Goal: Information Seeking & Learning: Learn about a topic

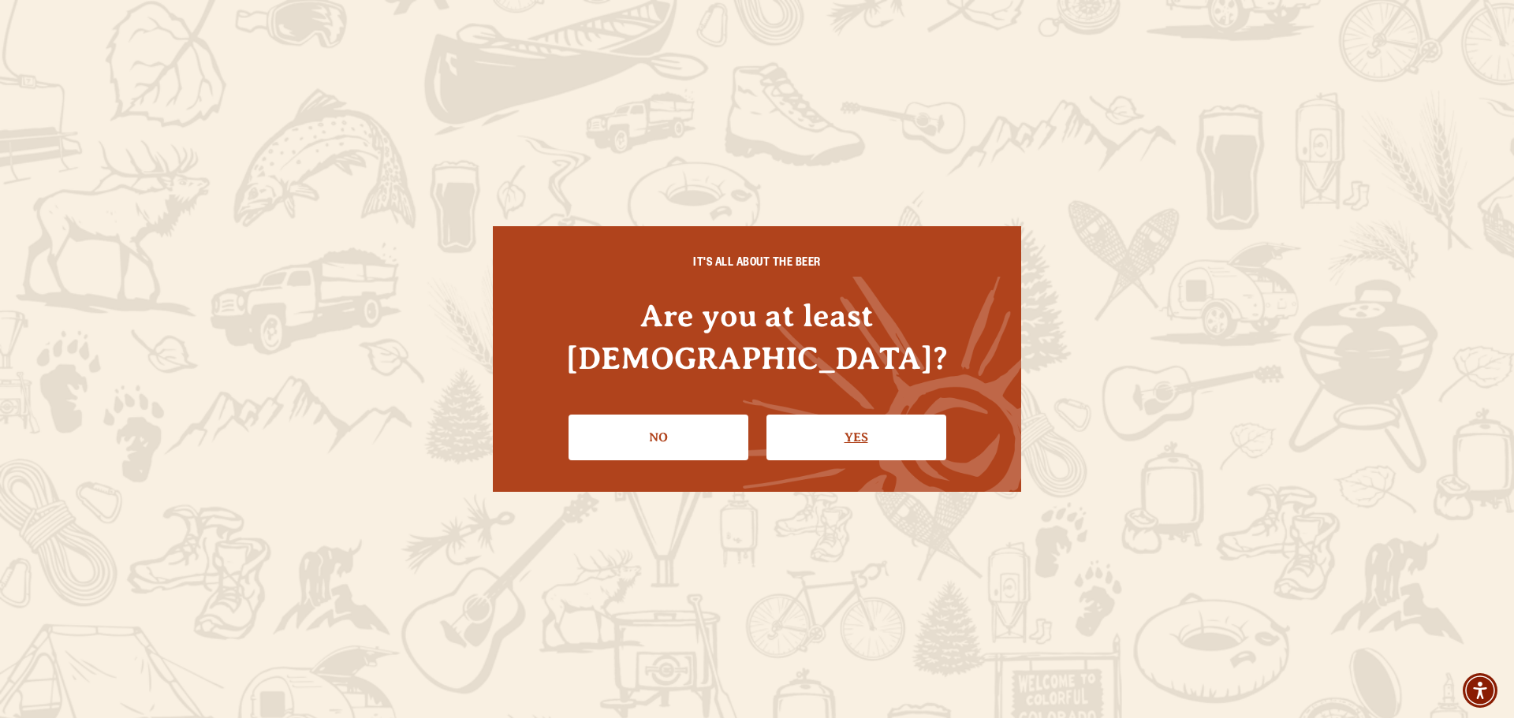
click at [881, 415] on link "Yes" at bounding box center [856, 438] width 180 height 46
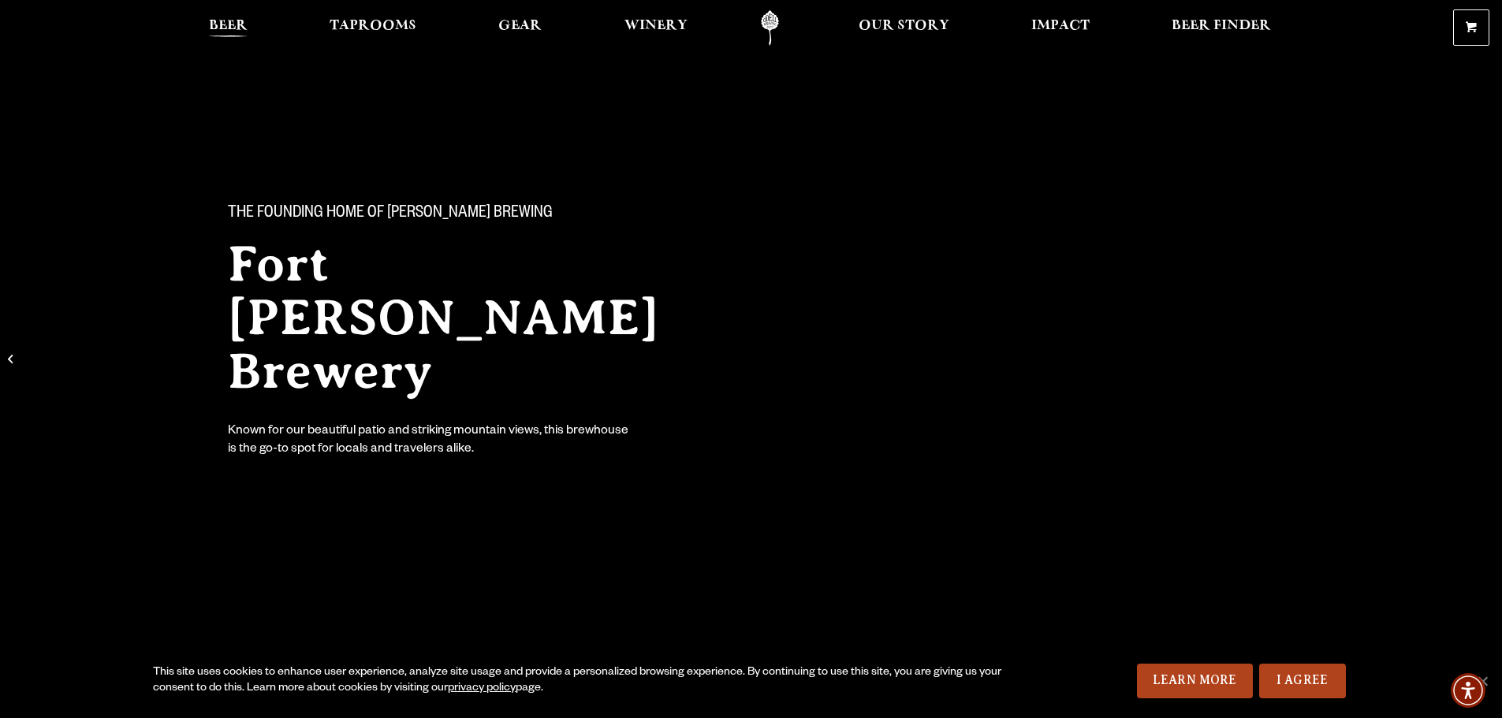
click at [225, 21] on span "Beer" at bounding box center [228, 26] width 39 height 13
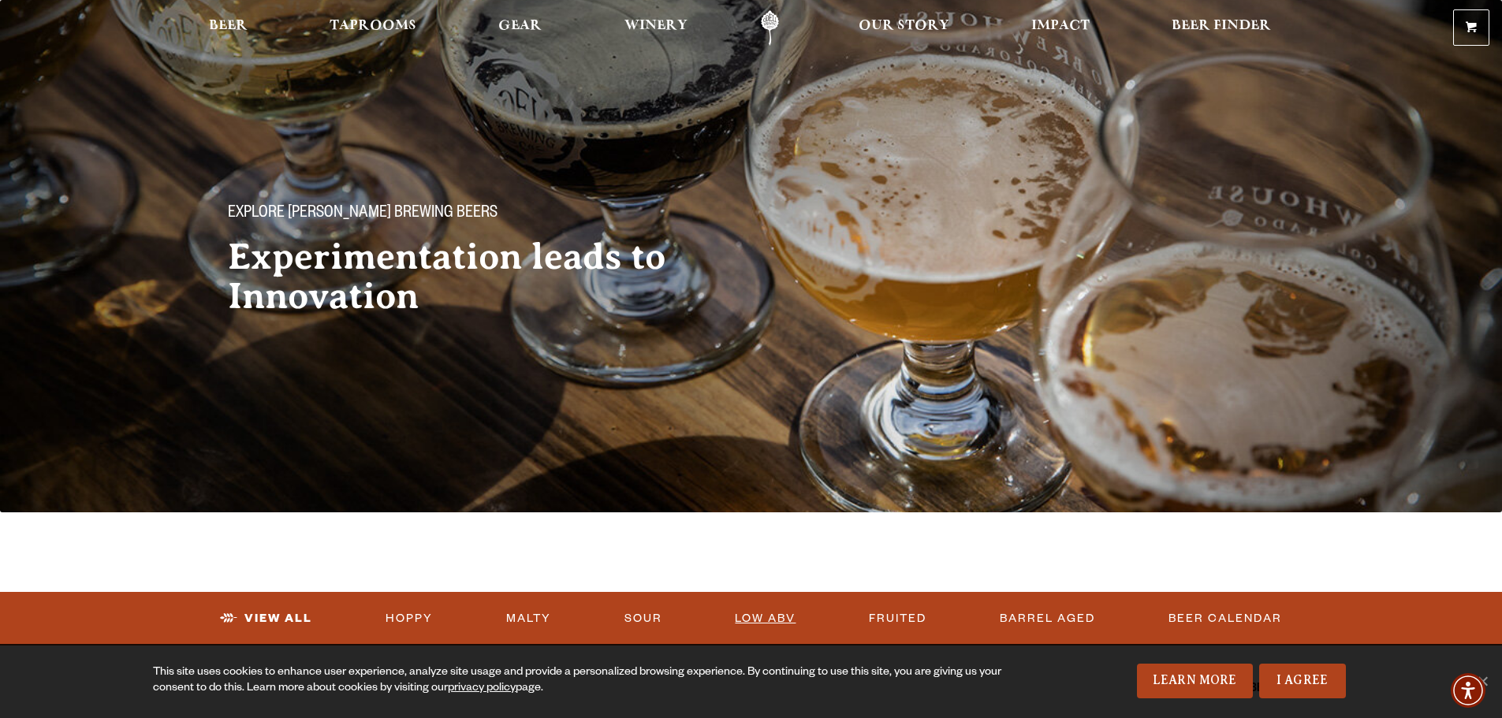
click at [764, 613] on link "Low ABV" at bounding box center [764, 619] width 73 height 36
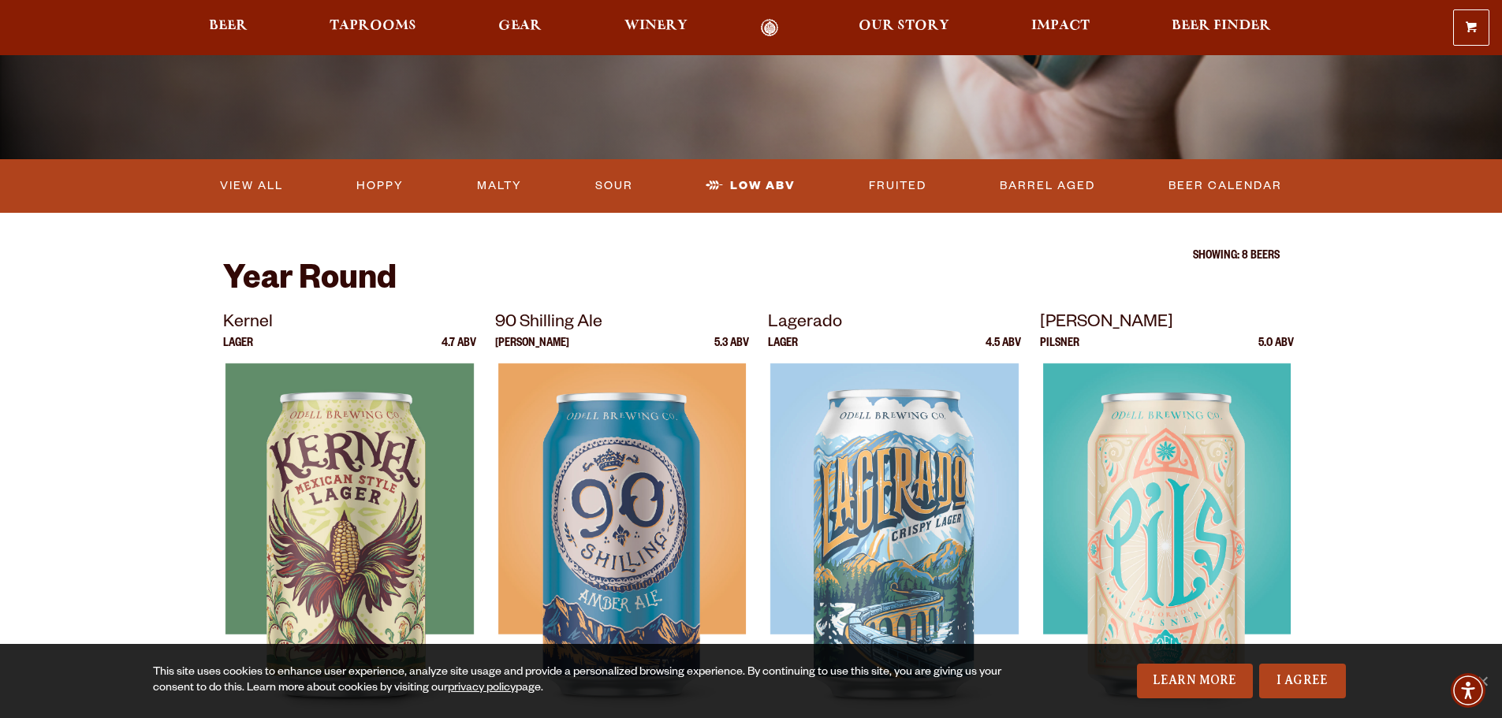
scroll to position [315, 0]
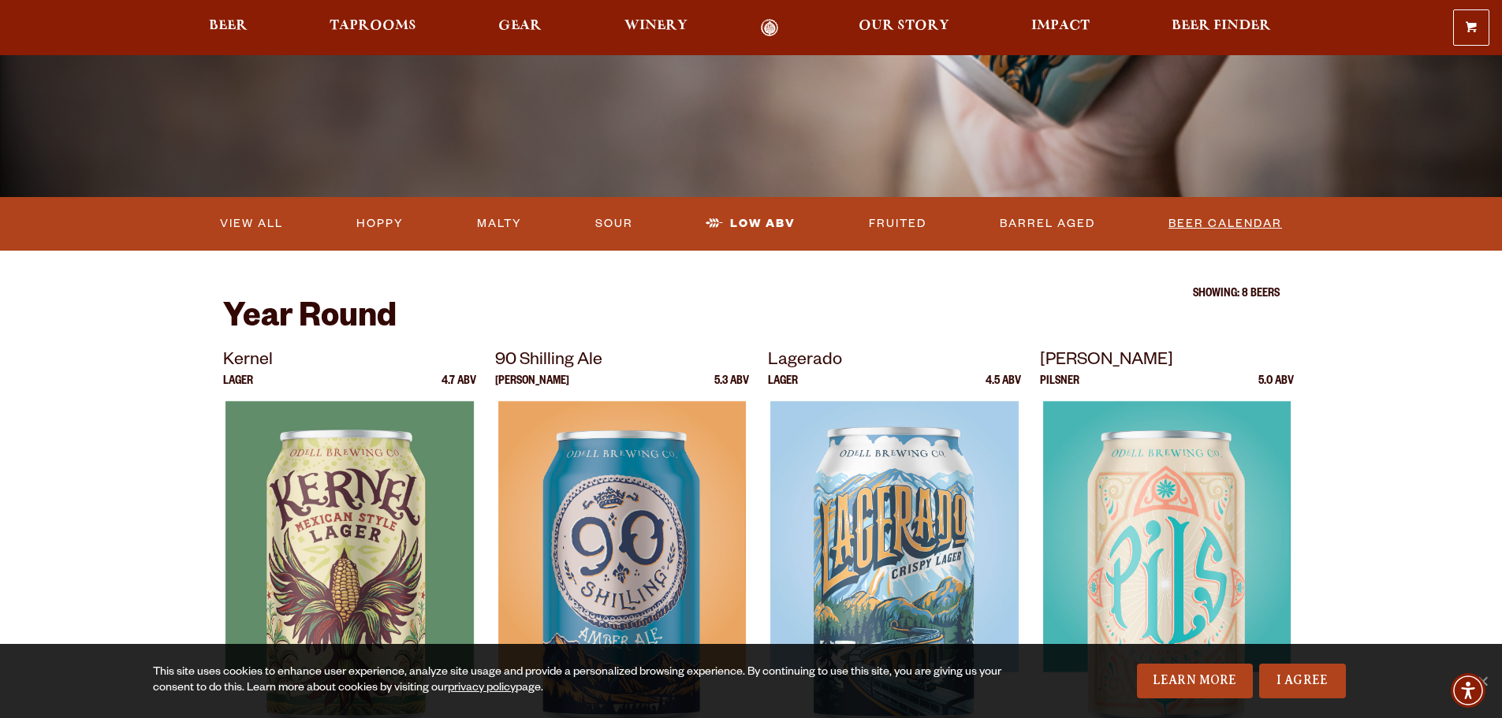
click at [1212, 217] on link "Beer Calendar" at bounding box center [1225, 224] width 126 height 36
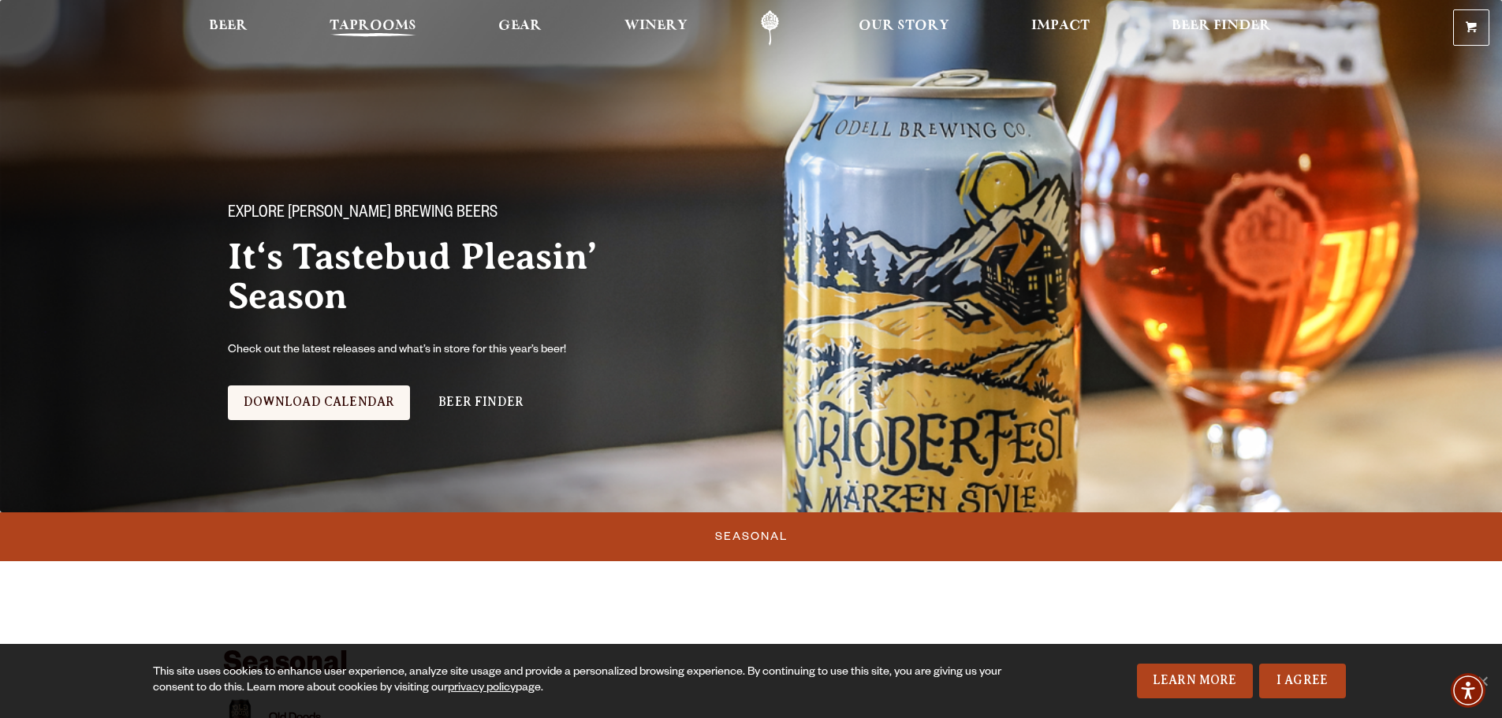
click at [352, 21] on span "Taprooms" at bounding box center [373, 26] width 87 height 13
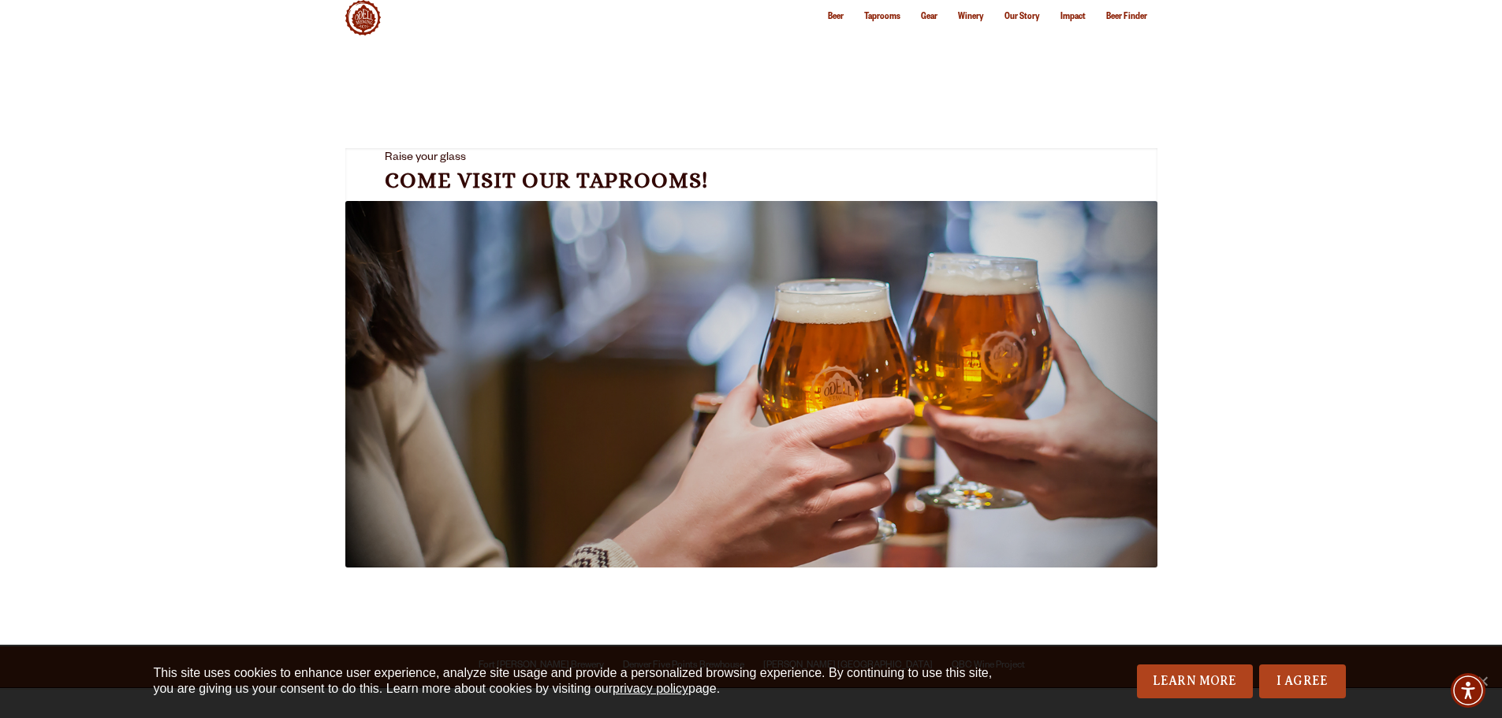
click at [479, 661] on span "Fort Collins Brewery" at bounding box center [541, 666] width 125 height 10
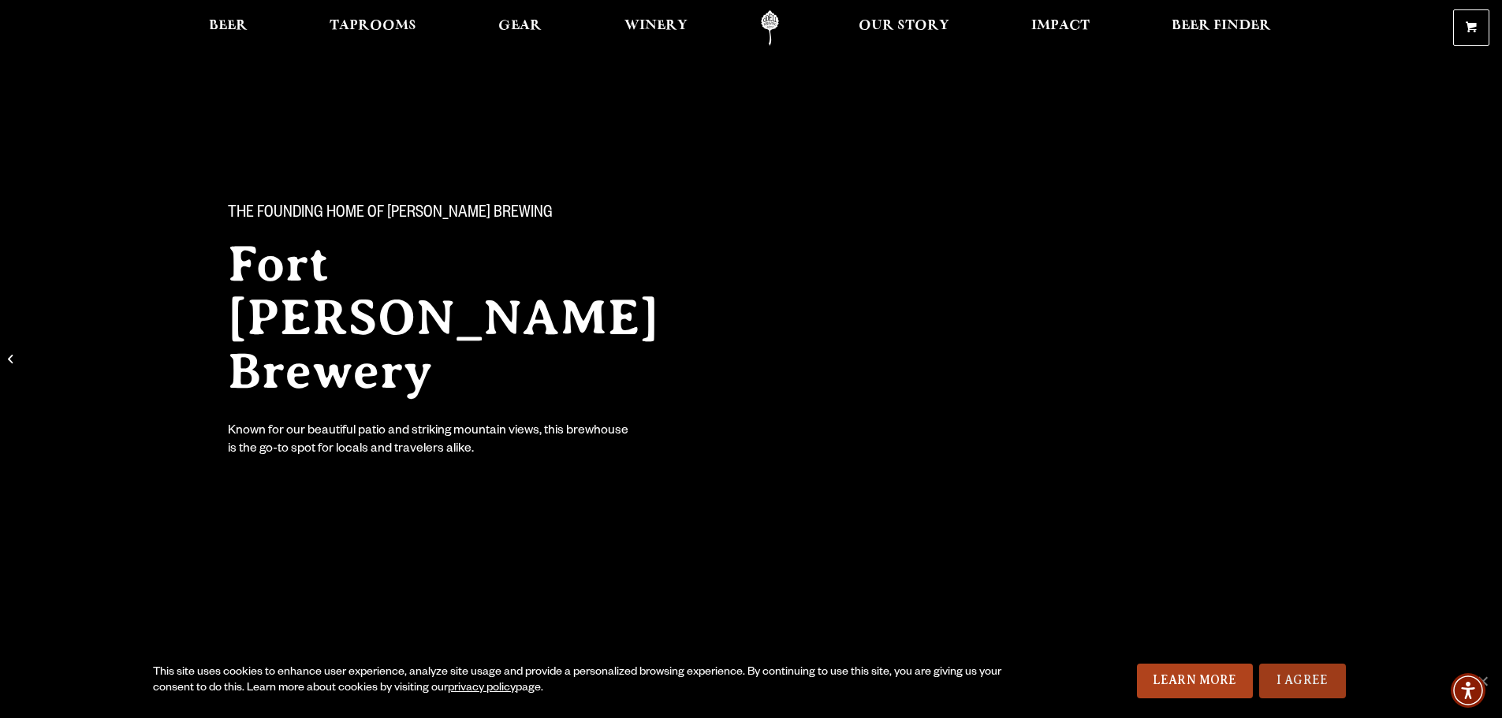
click at [1301, 692] on link "I Agree" at bounding box center [1302, 681] width 87 height 35
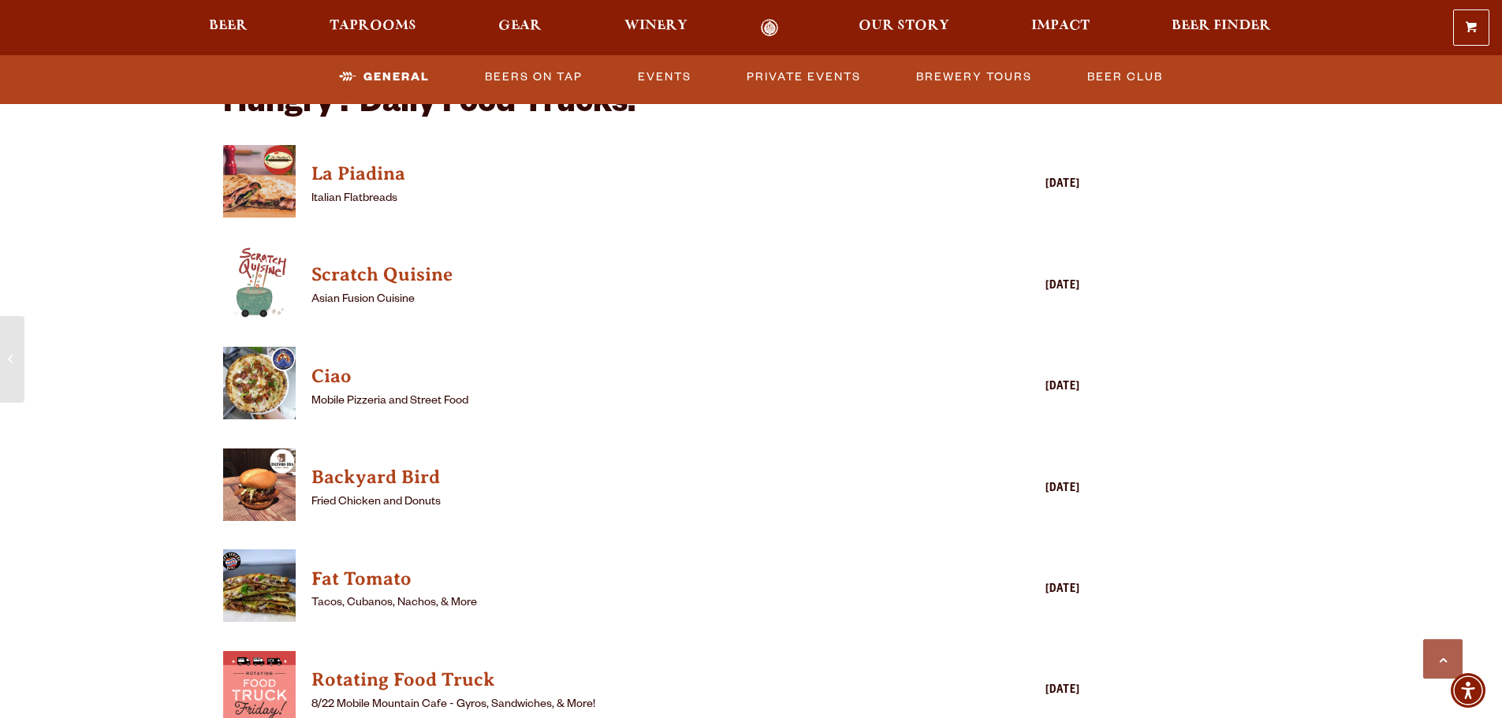
scroll to position [1734, 0]
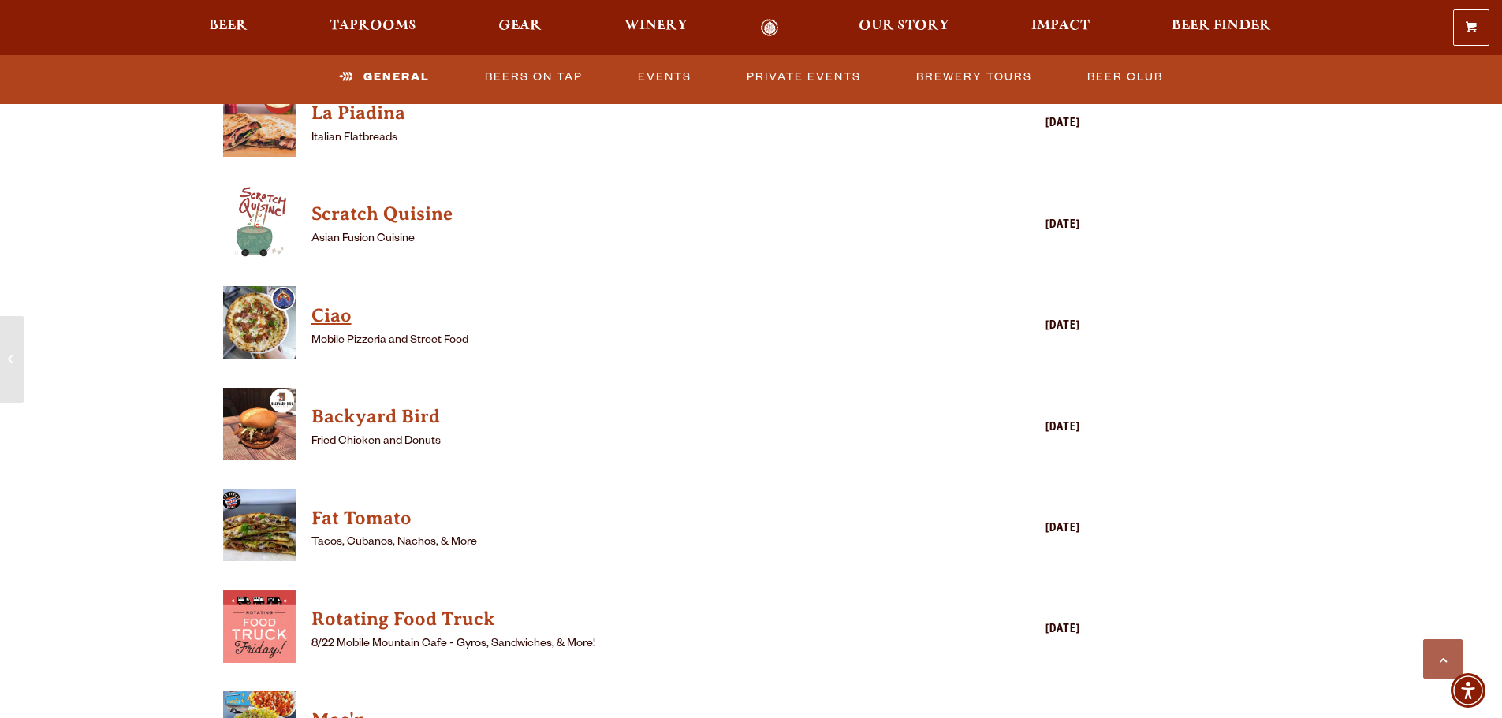
click at [334, 304] on h4 "Ciao" at bounding box center [628, 316] width 635 height 25
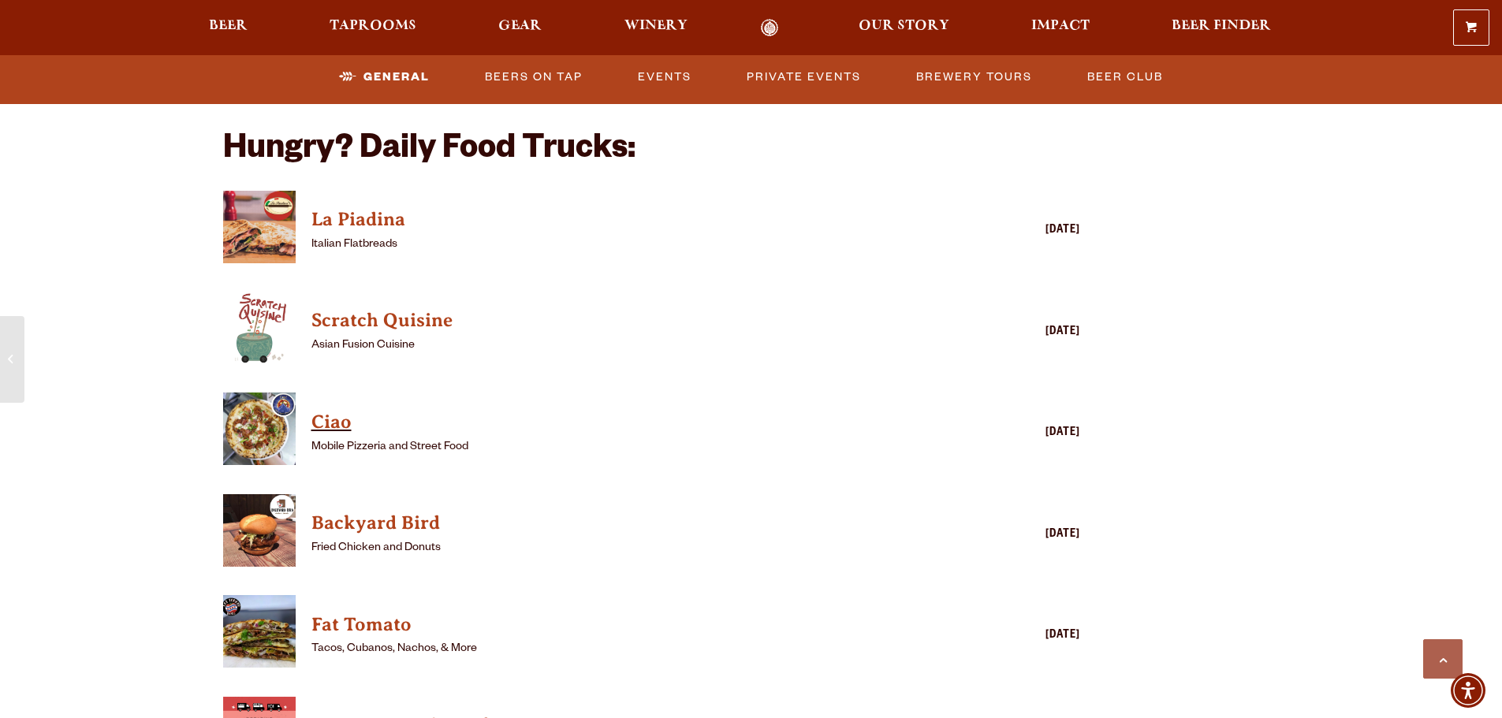
scroll to position [1577, 0]
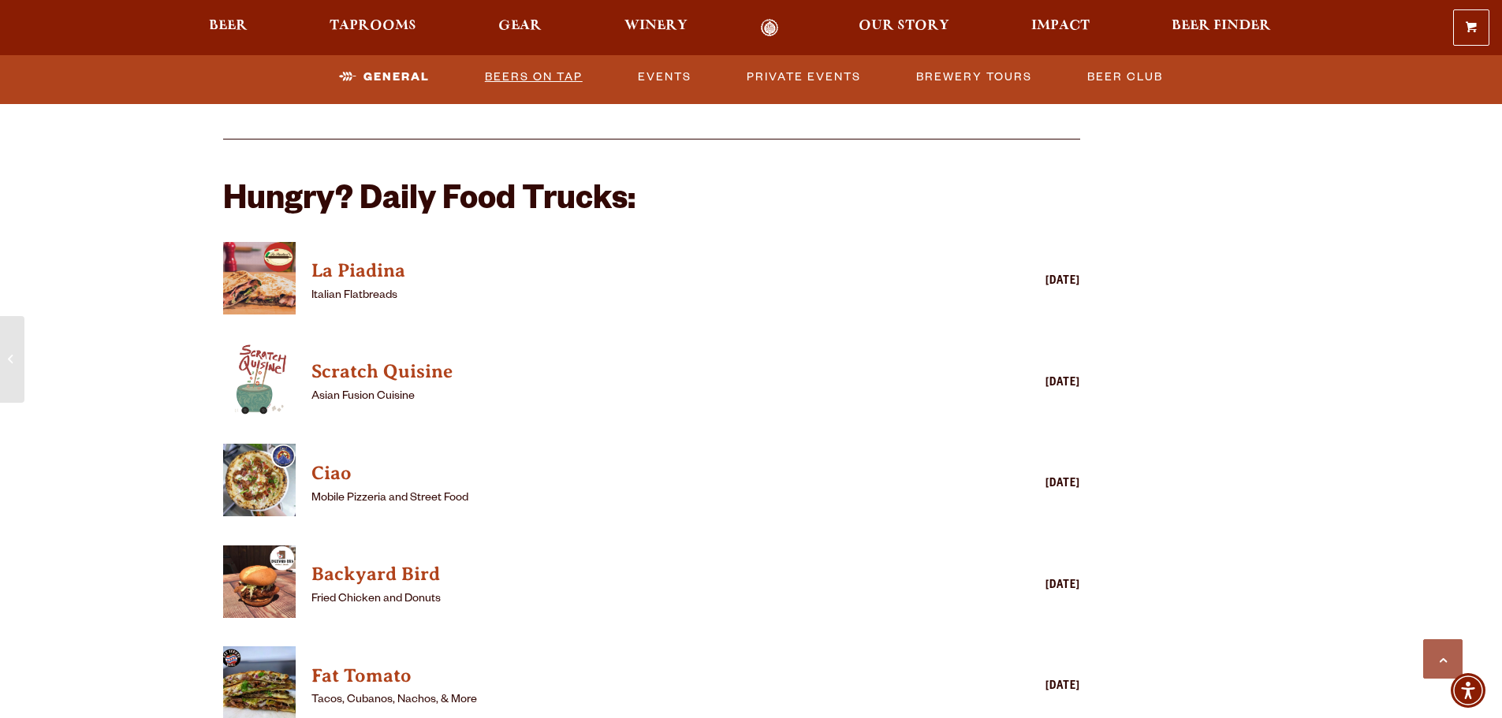
click at [527, 78] on link "Beers on Tap" at bounding box center [534, 77] width 110 height 36
click at [540, 74] on link "Beers on Tap" at bounding box center [520, 77] width 139 height 36
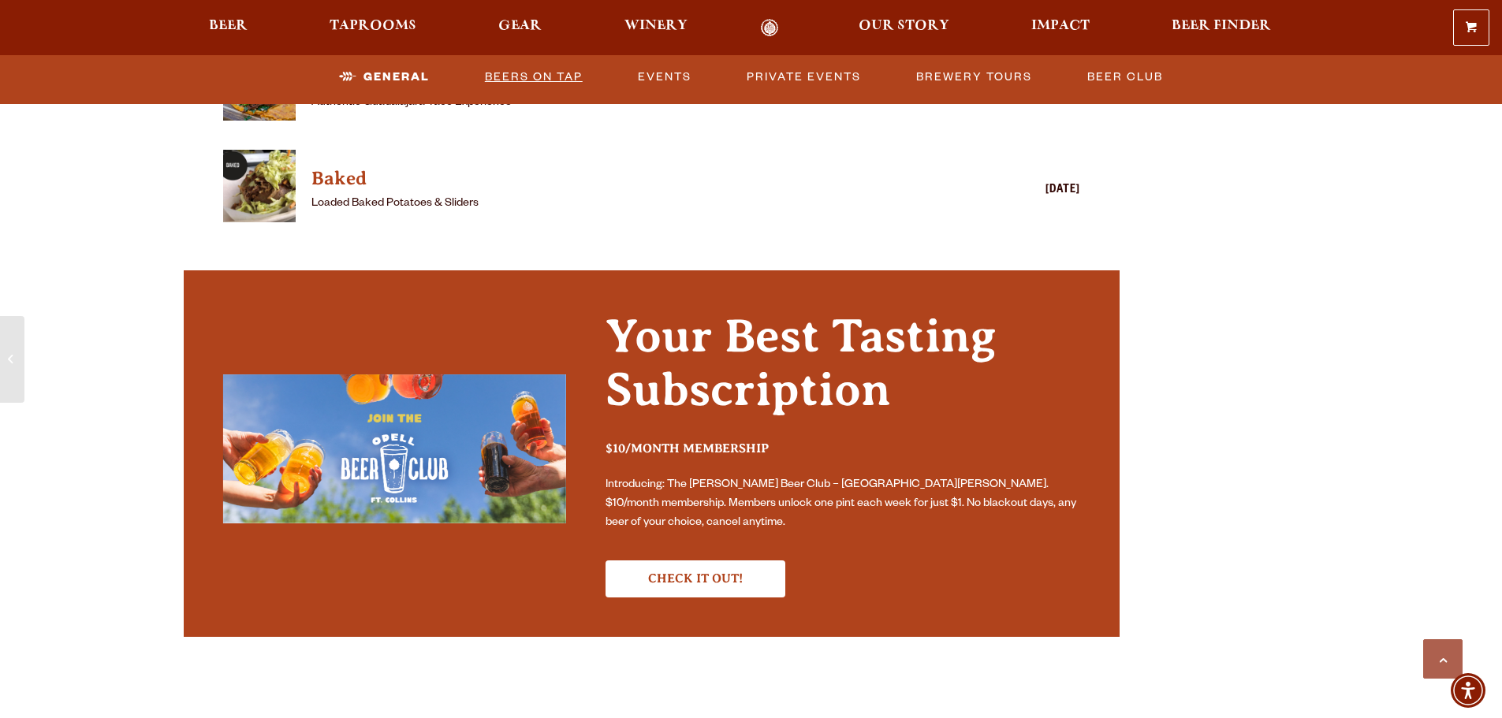
scroll to position [2444, 0]
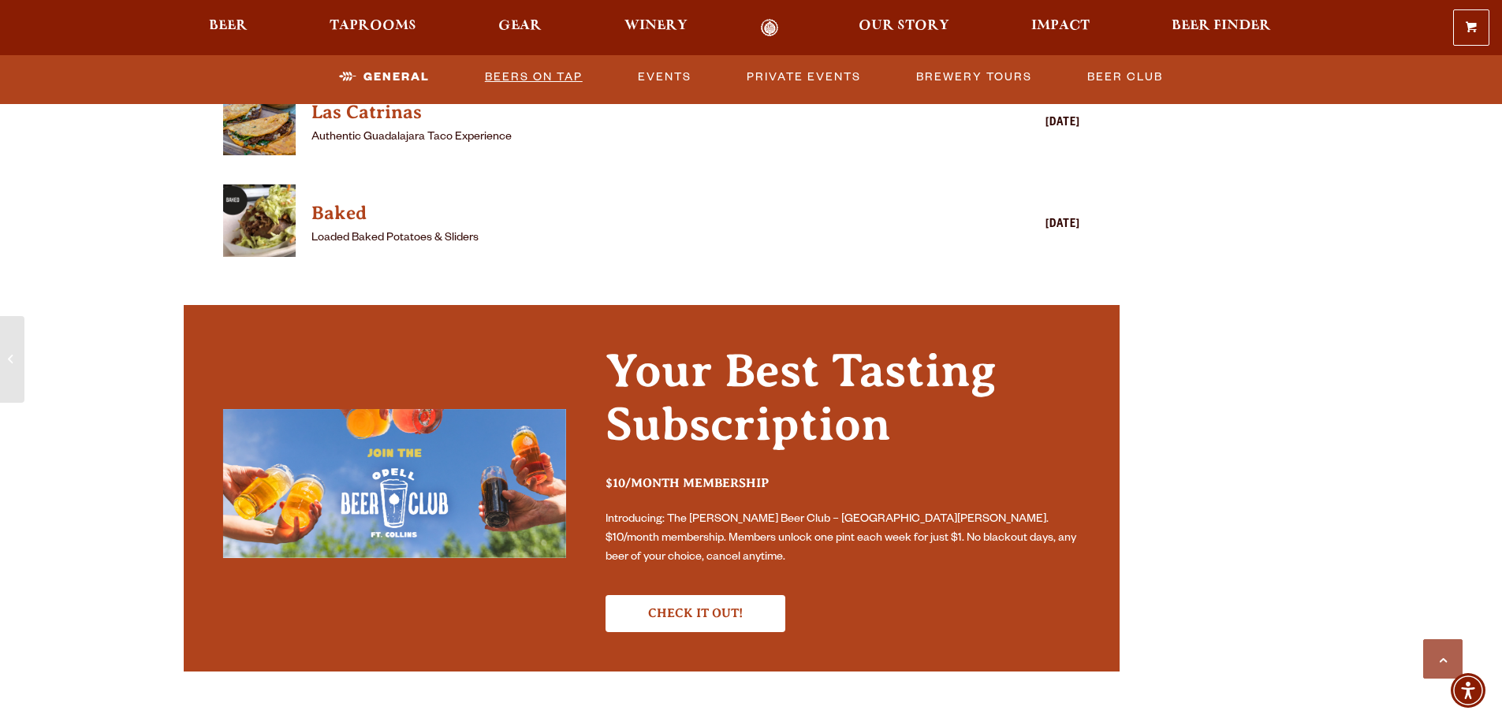
click at [561, 75] on link "Beers on Tap" at bounding box center [534, 77] width 110 height 36
click at [661, 73] on link "Events" at bounding box center [665, 77] width 66 height 36
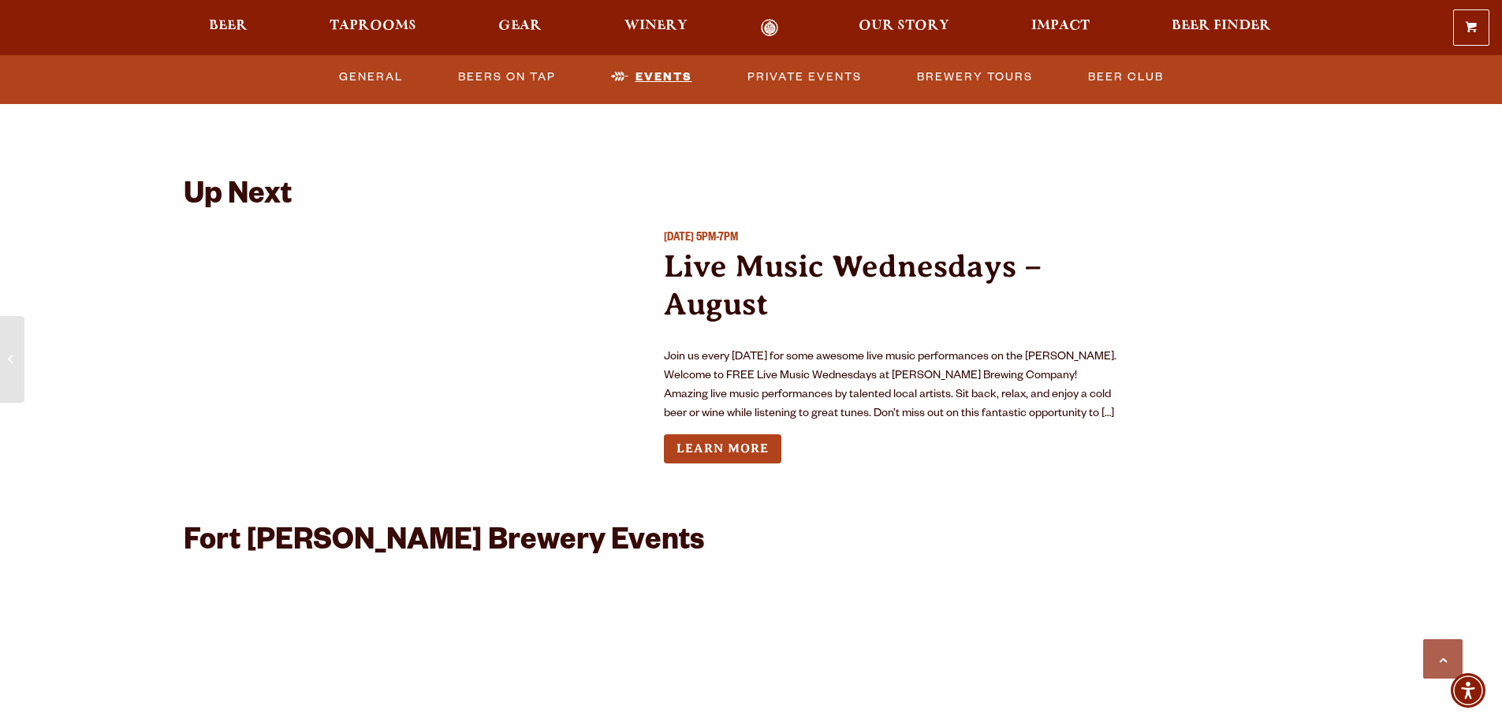
scroll to position [3622, 0]
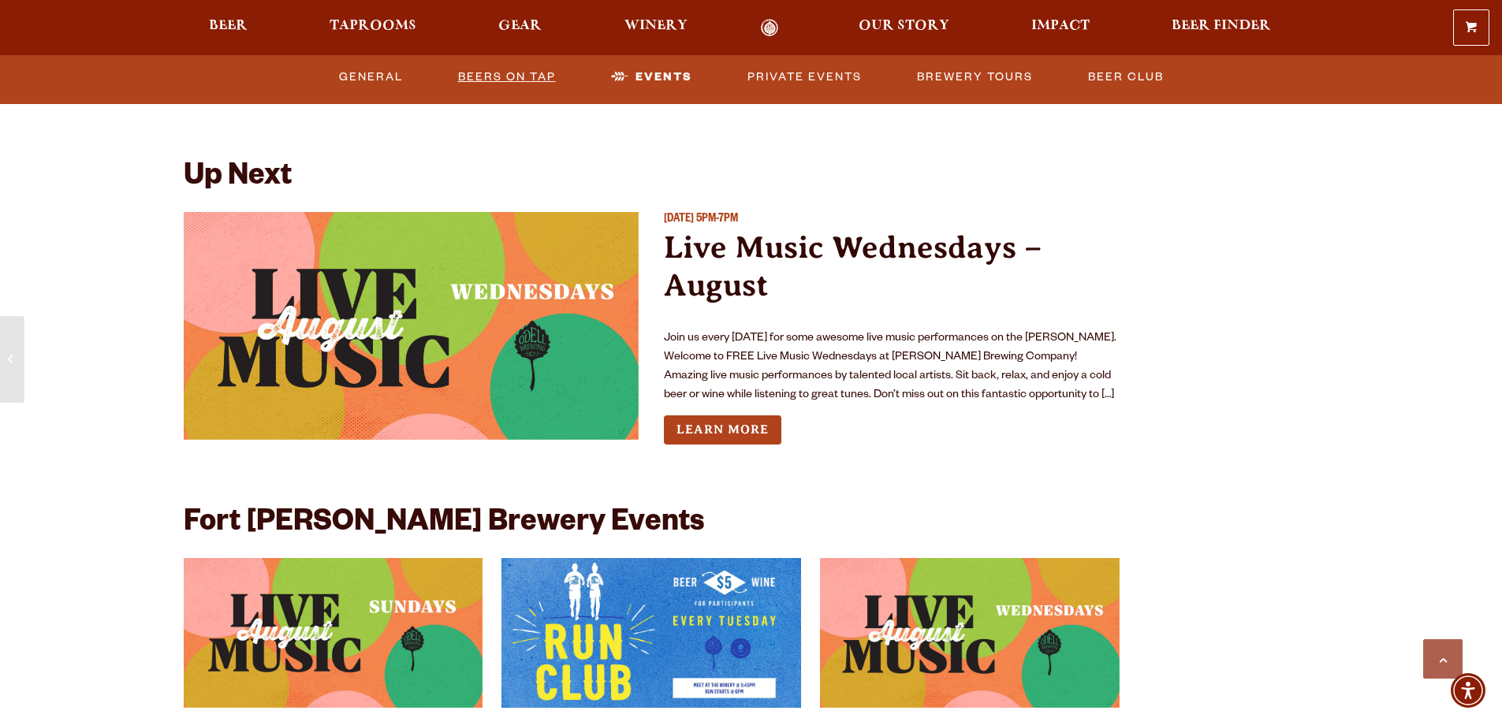
click at [527, 72] on link "Beers on Tap" at bounding box center [507, 77] width 110 height 36
click at [525, 72] on link "Beers on Tap" at bounding box center [520, 77] width 139 height 36
click at [381, 74] on link "General" at bounding box center [370, 77] width 76 height 36
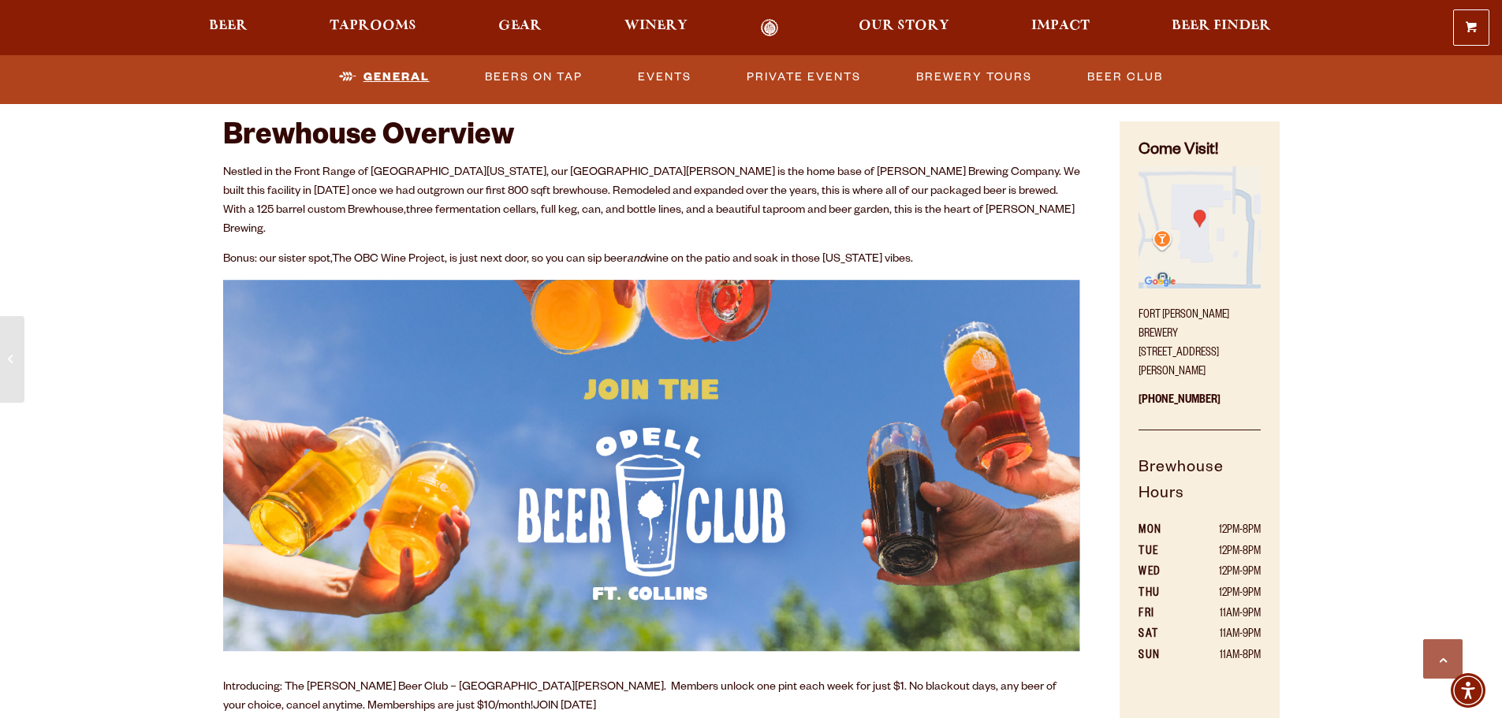
scroll to position [803, 0]
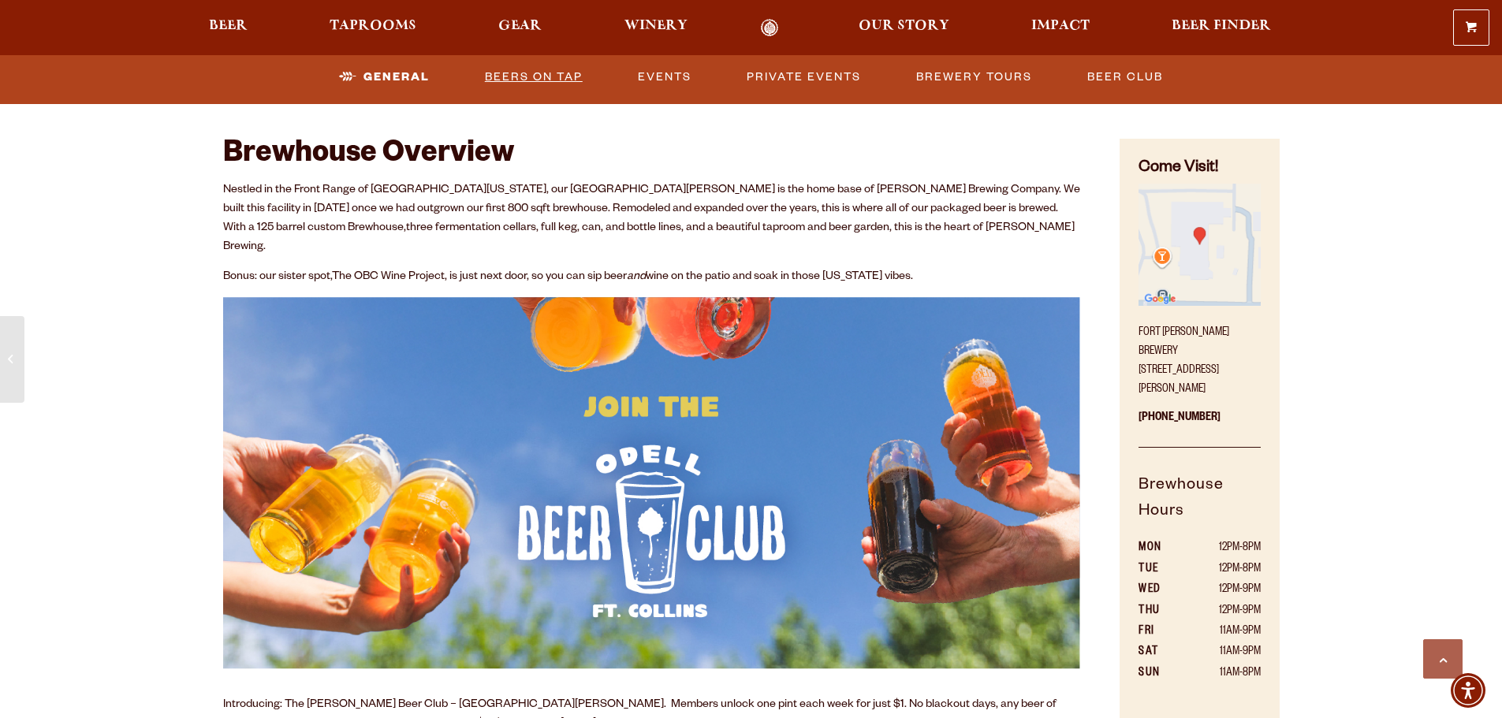
click at [532, 77] on link "Beers on Tap" at bounding box center [534, 77] width 110 height 36
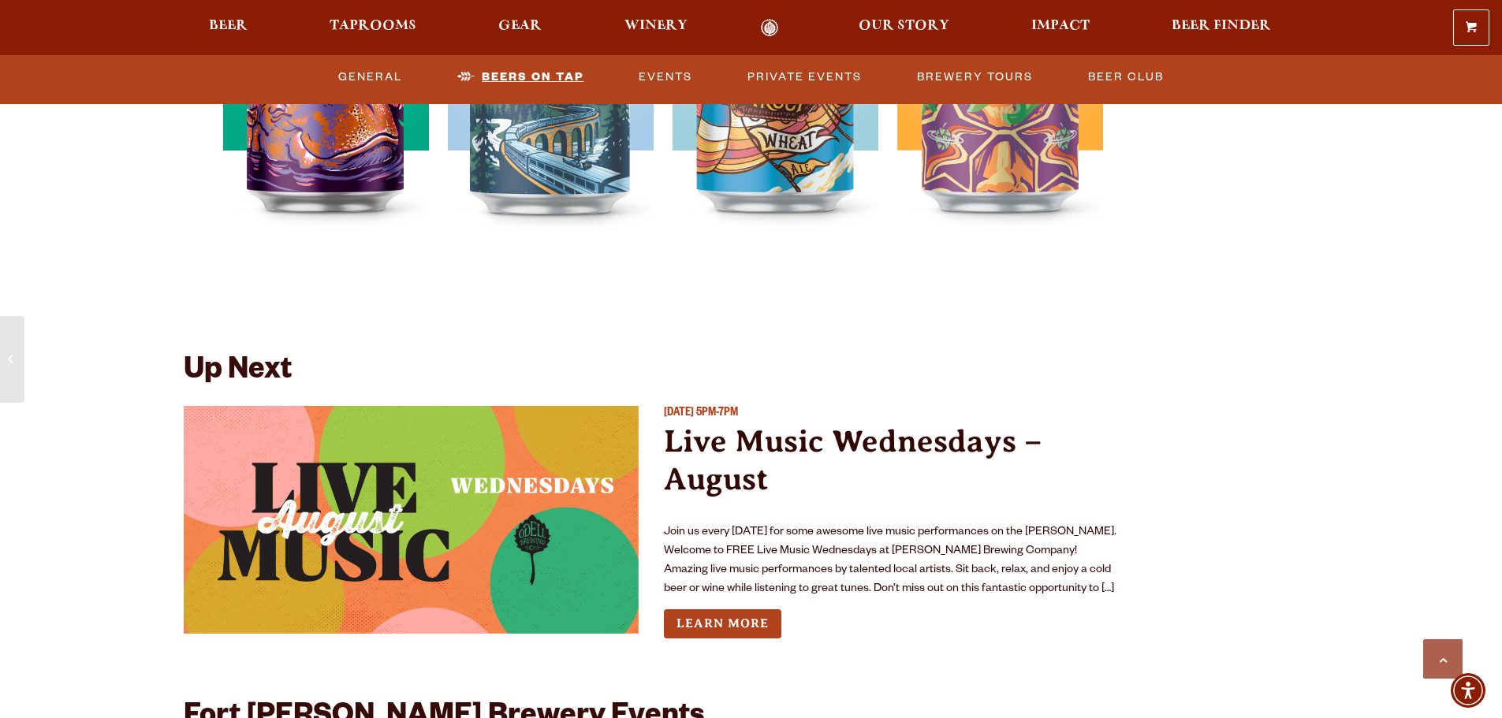
scroll to position [3484, 0]
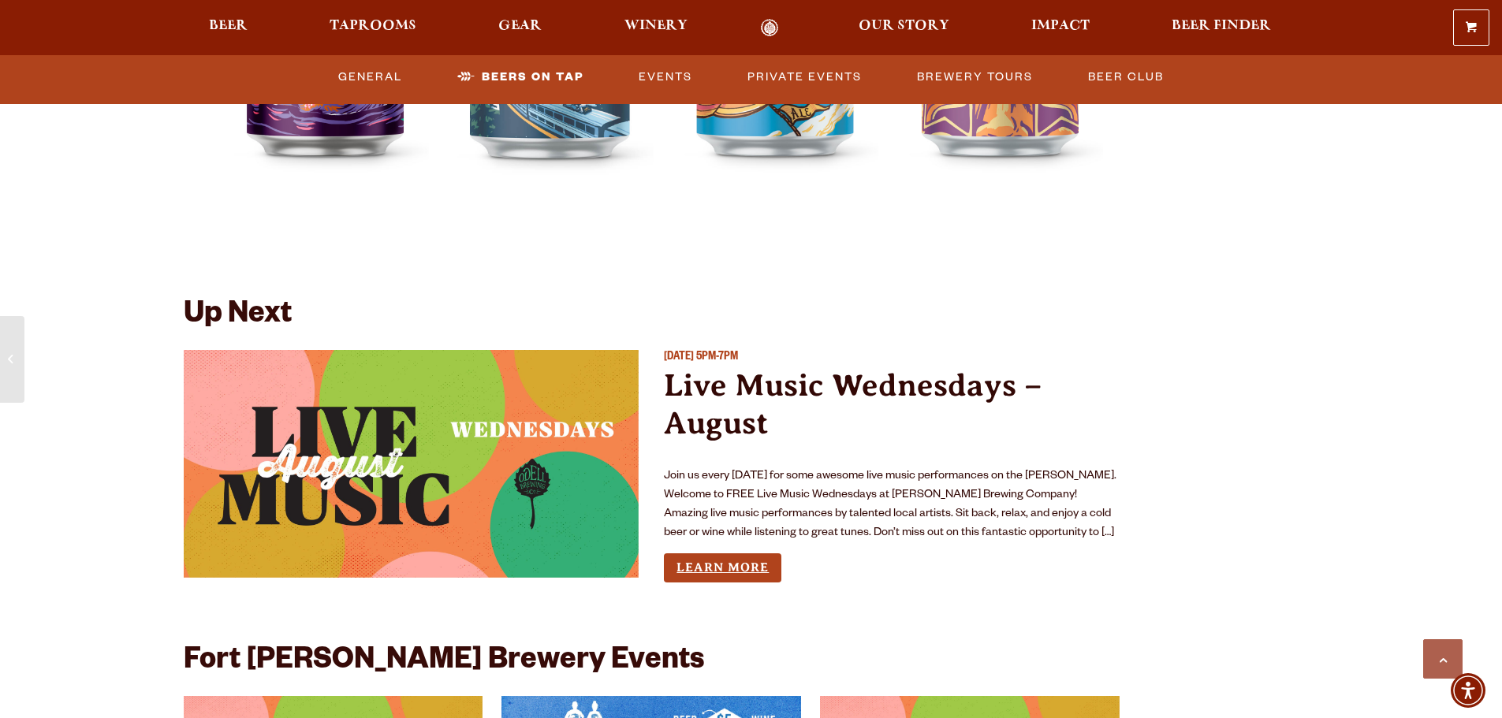
click at [764, 553] on link "Learn More" at bounding box center [722, 567] width 117 height 29
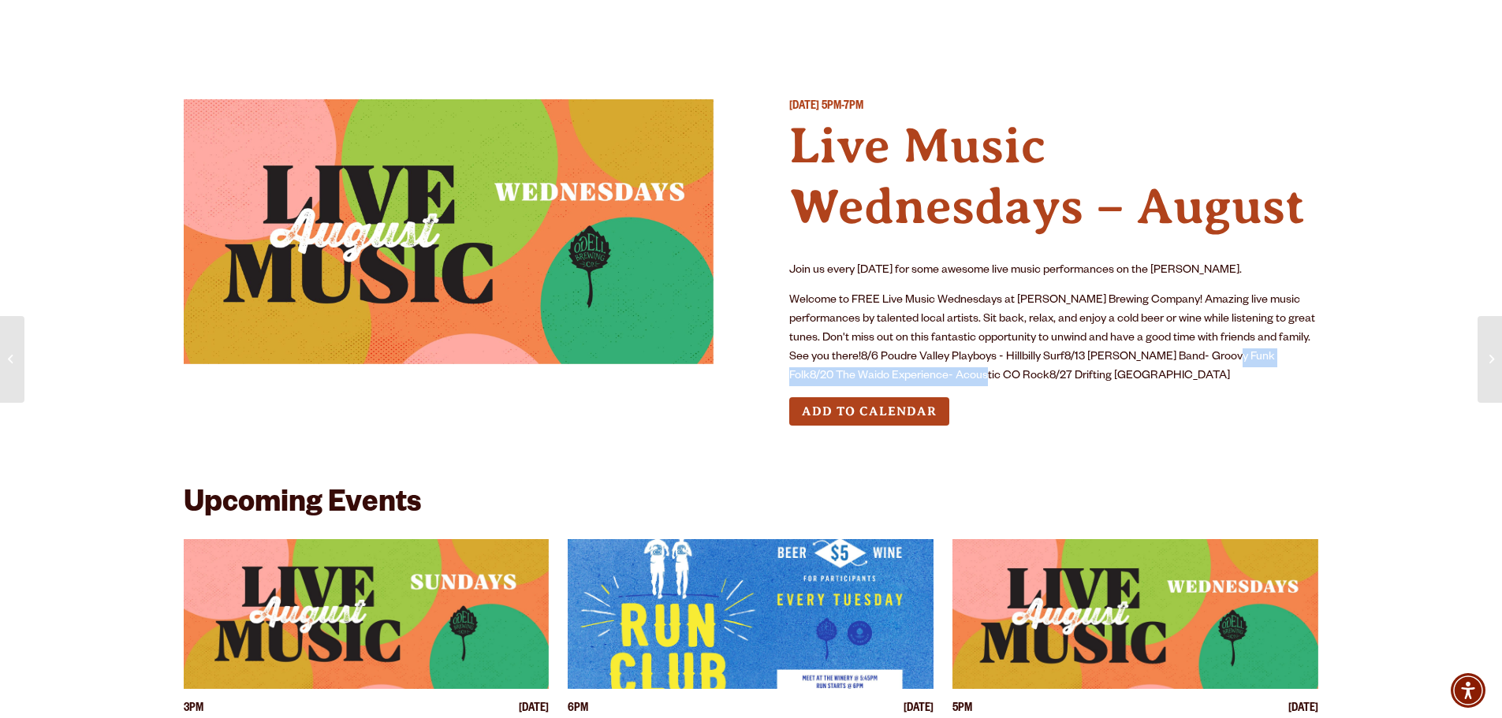
drag, startPoint x: 1223, startPoint y: 356, endPoint x: 947, endPoint y: 375, distance: 276.6
click at [947, 375] on p "Welcome to FREE Live Music Wednesdays at [PERSON_NAME] Brewing Company! Amazing…" at bounding box center [1054, 339] width 530 height 95
copy p "8/20 The Waido Experience- Acoustic CO Rock"
